Goal: Navigation & Orientation: Find specific page/section

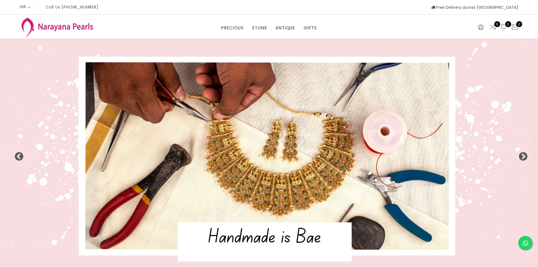
select select "INR"
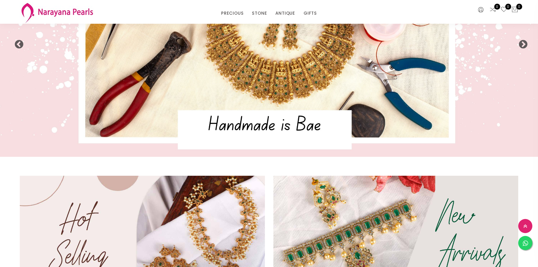
scroll to position [85, 0]
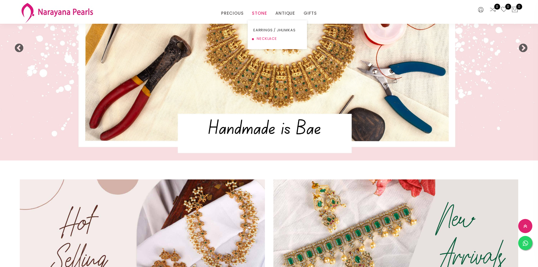
click at [262, 37] on link "NECKLACE" at bounding box center [278, 38] width 48 height 8
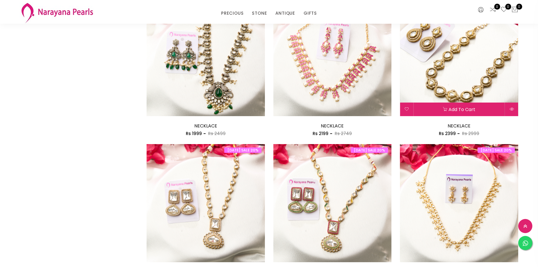
scroll to position [820, 0]
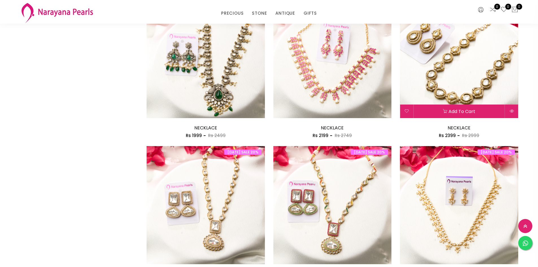
click at [463, 69] on img at bounding box center [459, 59] width 118 height 118
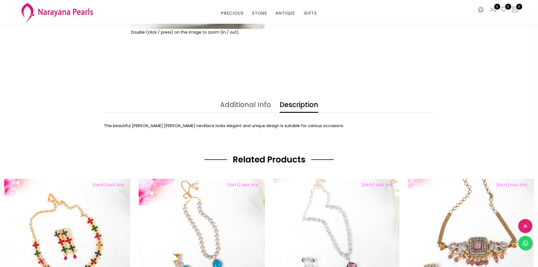
scroll to position [311, 0]
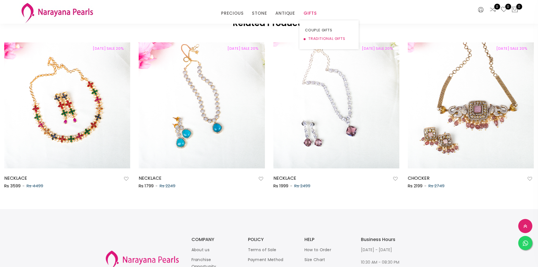
click at [311, 39] on link "TRADITIONAL GIFTS" at bounding box center [329, 38] width 48 height 8
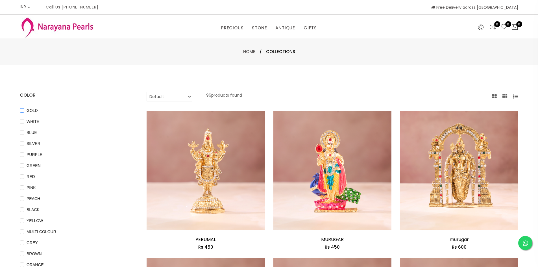
click at [22, 110] on input "GOLD" at bounding box center [22, 114] width 5 height 13
checkbox input "true"
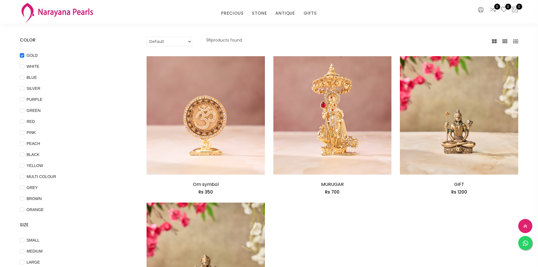
scroll to position [28, 0]
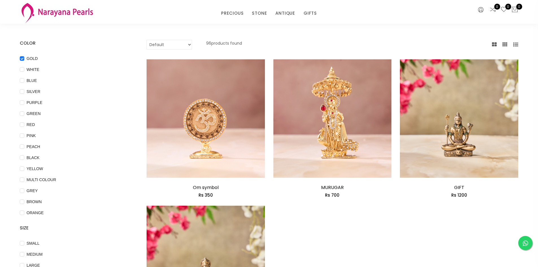
click at [67, 8] on img at bounding box center [57, 12] width 75 height 22
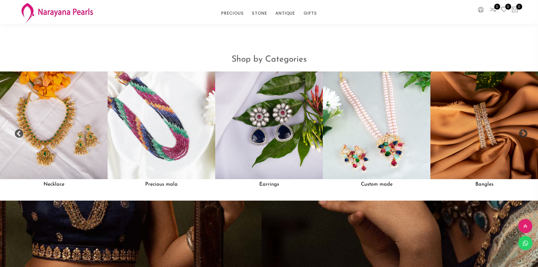
scroll to position [565, 0]
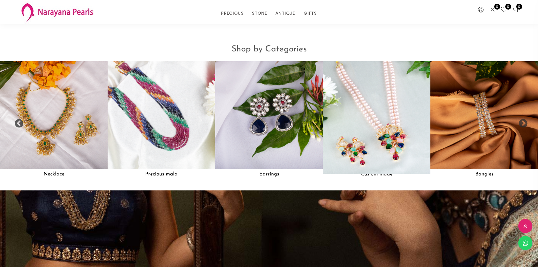
click at [382, 121] on img at bounding box center [377, 115] width 118 height 118
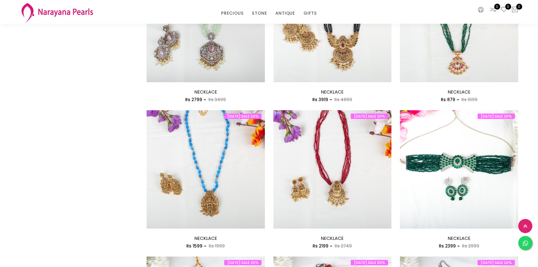
scroll to position [565, 0]
